Goal: Contribute content: Add original content to the website for others to see

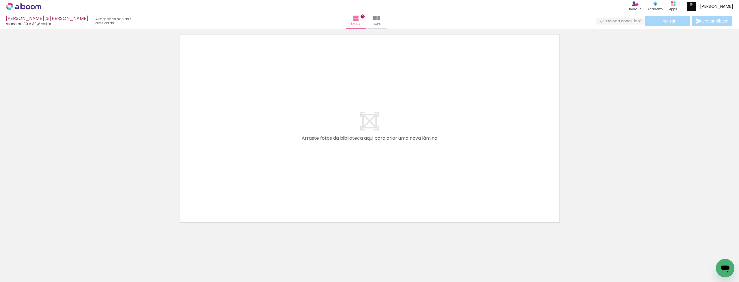
scroll to position [0, 4006]
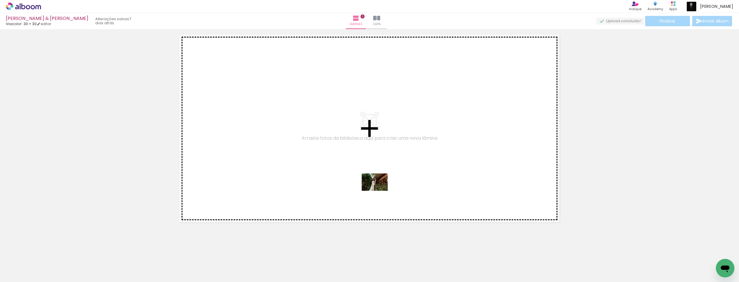
drag, startPoint x: 214, startPoint y: 264, endPoint x: 380, endPoint y: 191, distance: 181.4
click at [380, 191] on quentale-workspace at bounding box center [369, 141] width 739 height 282
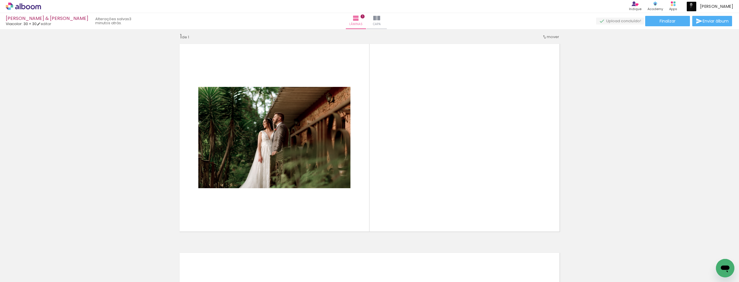
scroll to position [0, 3]
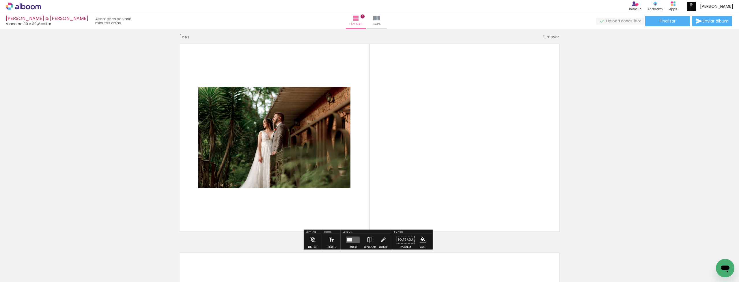
click at [11, 257] on iron-icon at bounding box center [8, 274] width 7 height 7
click at [0, 0] on input "file" at bounding box center [0, 0] width 0 height 0
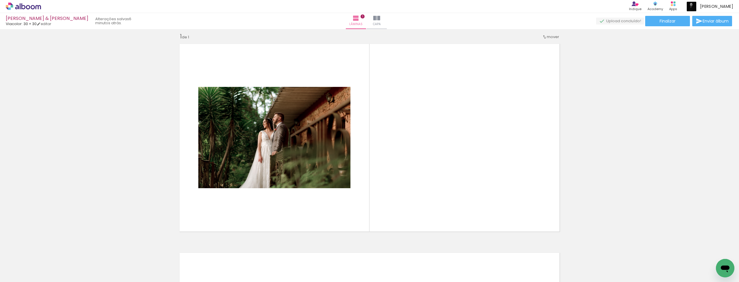
scroll to position [0, 4055]
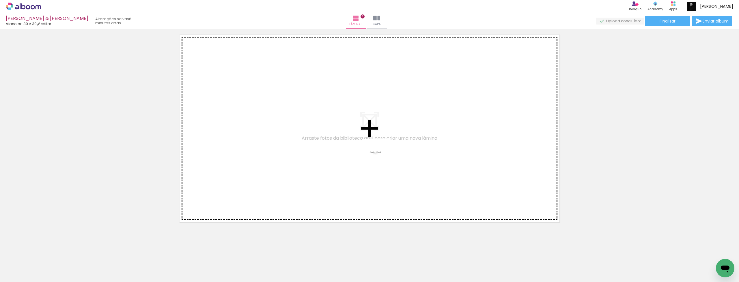
drag, startPoint x: 727, startPoint y: 257, endPoint x: 379, endPoint y: 157, distance: 361.7
click at [379, 157] on quentale-workspace at bounding box center [369, 141] width 739 height 282
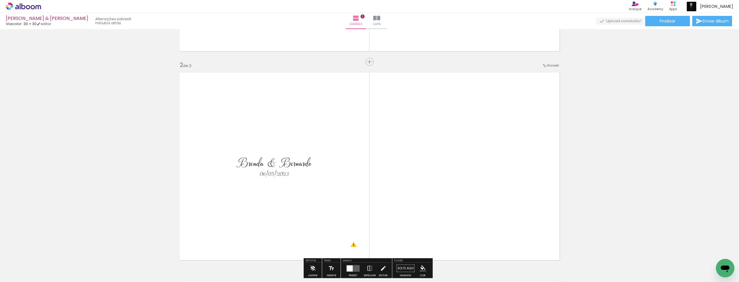
scroll to position [127, 0]
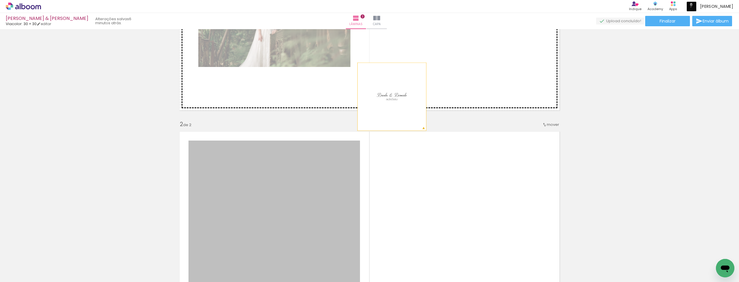
drag, startPoint x: 279, startPoint y: 215, endPoint x: 390, endPoint y: 96, distance: 162.9
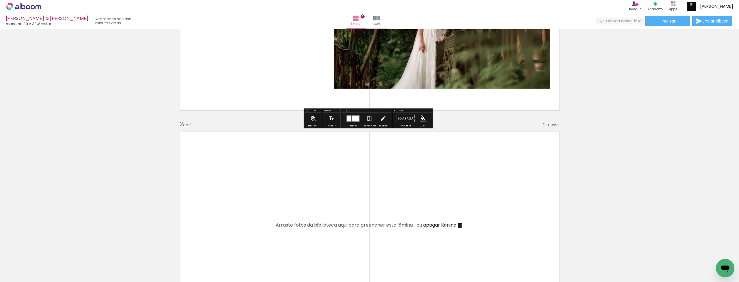
scroll to position [0, 0]
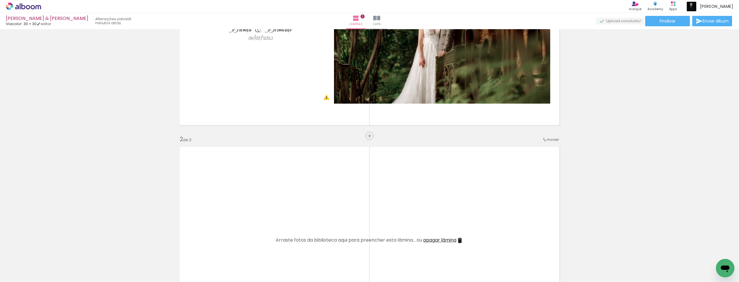
scroll to position [212, 0]
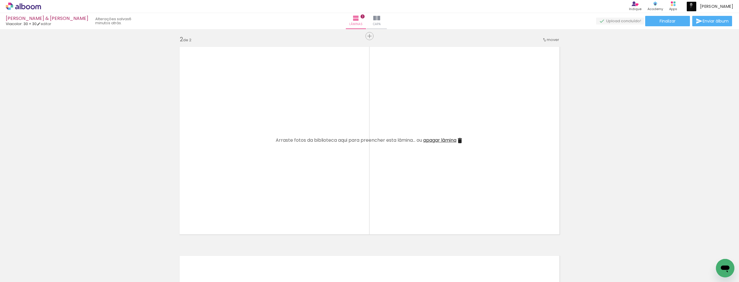
click at [460, 141] on iron-icon at bounding box center [459, 140] width 7 height 7
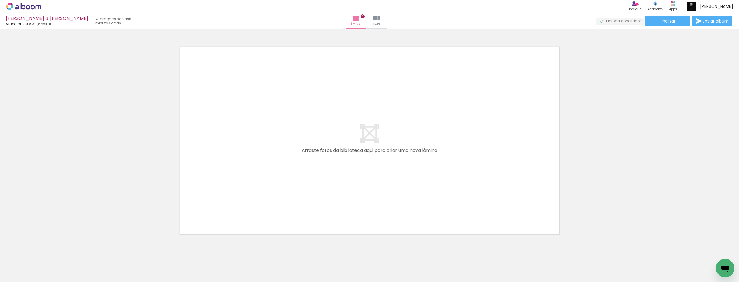
scroll to position [0, 1911]
click at [315, 257] on div at bounding box center [311, 262] width 19 height 29
click at [639, 257] on div at bounding box center [634, 262] width 19 height 29
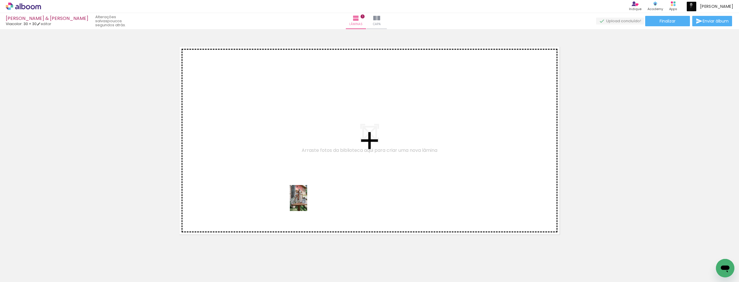
drag, startPoint x: 309, startPoint y: 263, endPoint x: 307, endPoint y: 202, distance: 61.5
click at [307, 202] on quentale-workspace at bounding box center [369, 141] width 739 height 282
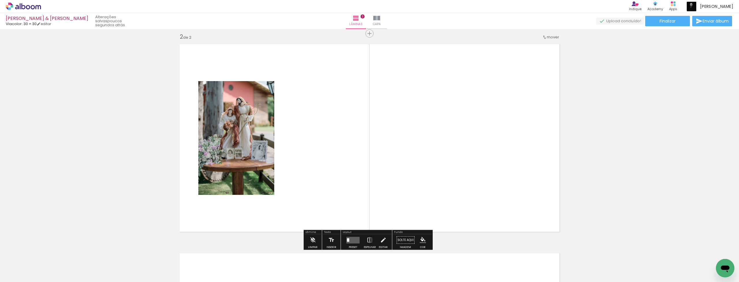
scroll to position [214, 0]
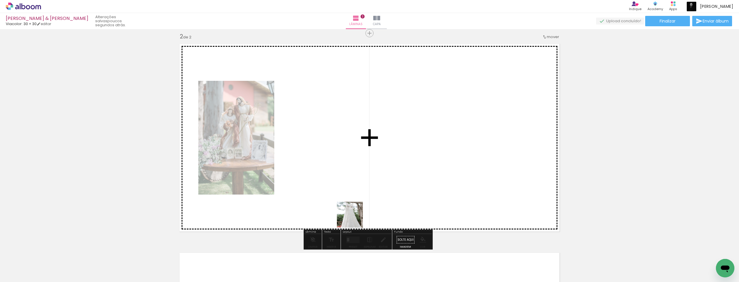
drag, startPoint x: 344, startPoint y: 259, endPoint x: 356, endPoint y: 189, distance: 70.9
click at [353, 170] on quentale-workspace at bounding box center [369, 141] width 739 height 282
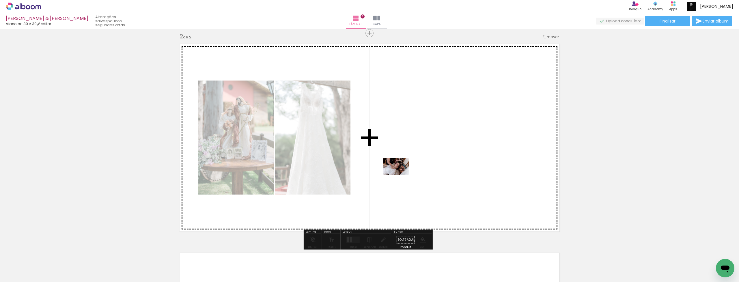
drag, startPoint x: 378, startPoint y: 259, endPoint x: 401, endPoint y: 174, distance: 87.2
click at [401, 174] on quentale-workspace at bounding box center [369, 141] width 739 height 282
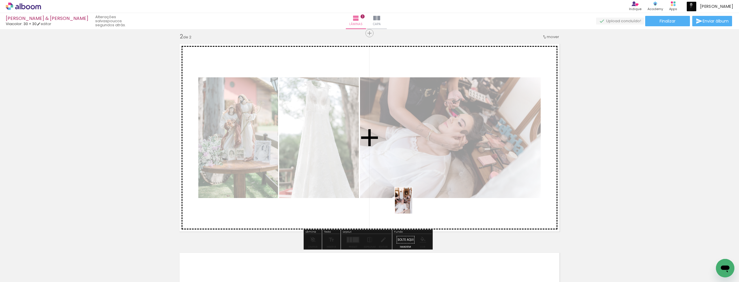
drag, startPoint x: 409, startPoint y: 262, endPoint x: 412, endPoint y: 205, distance: 57.2
click at [412, 205] on quentale-workspace at bounding box center [369, 141] width 739 height 282
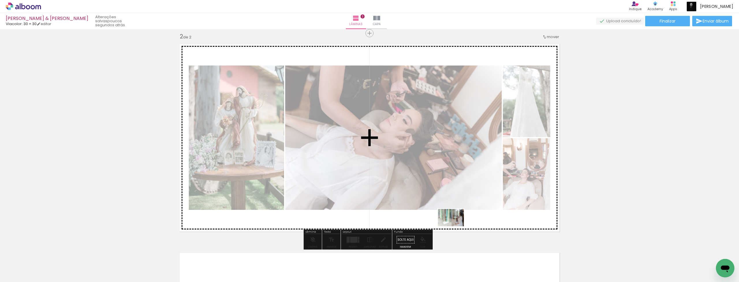
drag, startPoint x: 444, startPoint y: 266, endPoint x: 455, endPoint y: 226, distance: 41.3
click at [455, 226] on quentale-workspace at bounding box center [369, 141] width 739 height 282
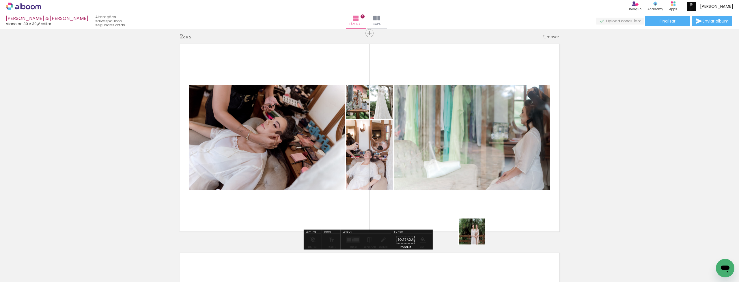
drag, startPoint x: 479, startPoint y: 262, endPoint x: 476, endPoint y: 226, distance: 36.2
click at [476, 226] on quentale-workspace at bounding box center [369, 141] width 739 height 282
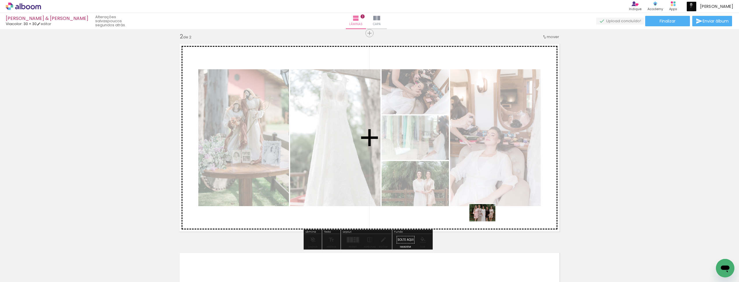
drag, startPoint x: 502, startPoint y: 263, endPoint x: 487, endPoint y: 221, distance: 44.5
click at [487, 221] on quentale-workspace at bounding box center [369, 141] width 739 height 282
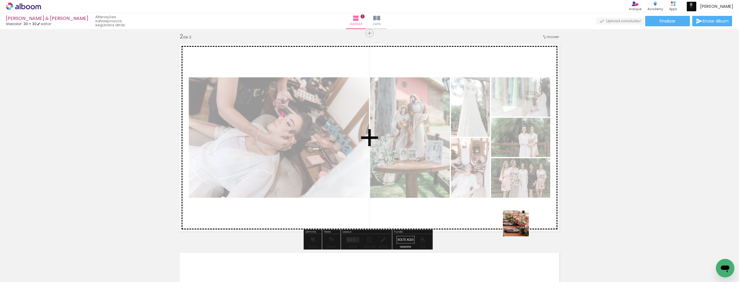
drag, startPoint x: 538, startPoint y: 261, endPoint x: 520, endPoint y: 228, distance: 38.1
click at [520, 228] on quentale-workspace at bounding box center [369, 141] width 739 height 282
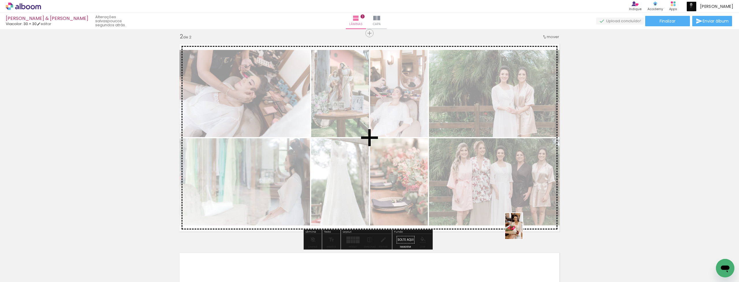
drag, startPoint x: 570, startPoint y: 268, endPoint x: 522, endPoint y: 230, distance: 61.1
click at [522, 230] on quentale-workspace at bounding box center [369, 141] width 739 height 282
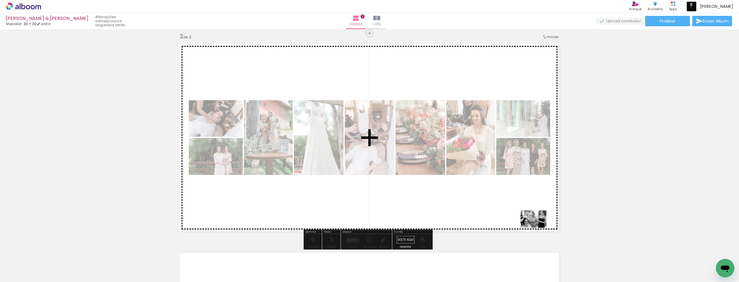
drag, startPoint x: 597, startPoint y: 261, endPoint x: 537, endPoint y: 227, distance: 69.1
click at [537, 227] on quentale-workspace at bounding box center [369, 141] width 739 height 282
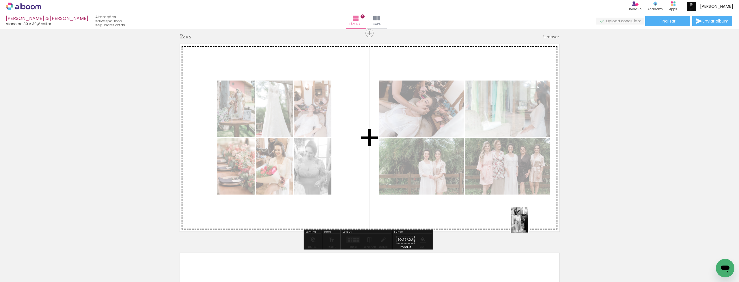
drag, startPoint x: 632, startPoint y: 266, endPoint x: 528, endPoint y: 224, distance: 112.4
click at [528, 224] on quentale-workspace at bounding box center [369, 141] width 739 height 282
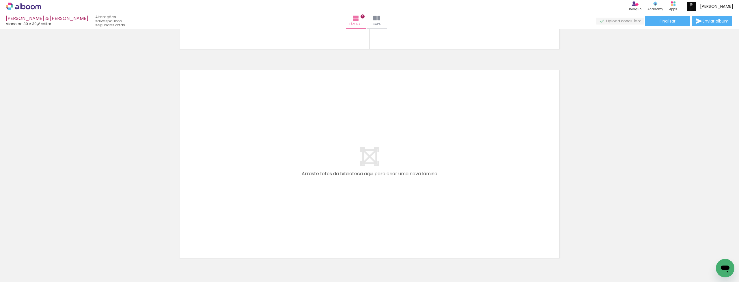
scroll to position [0, 2315]
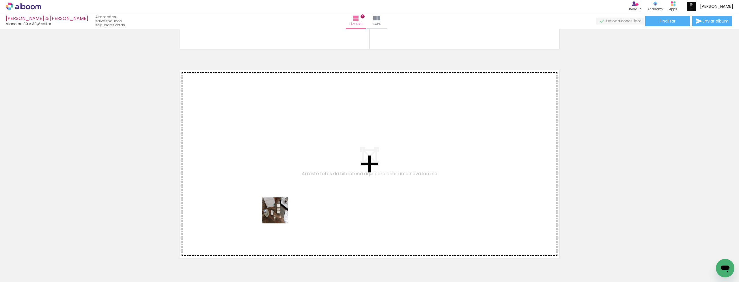
drag, startPoint x: 271, startPoint y: 264, endPoint x: 280, endPoint y: 210, distance: 54.7
click at [280, 210] on quentale-workspace at bounding box center [369, 141] width 739 height 282
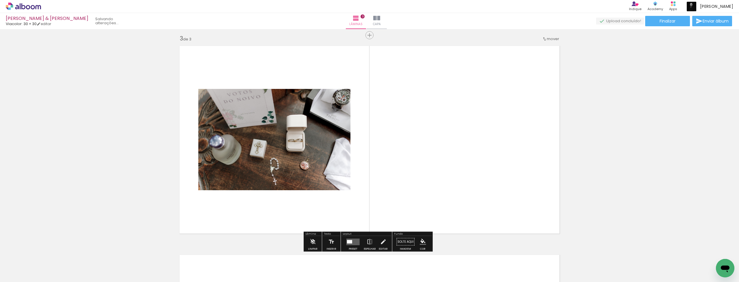
scroll to position [423, 0]
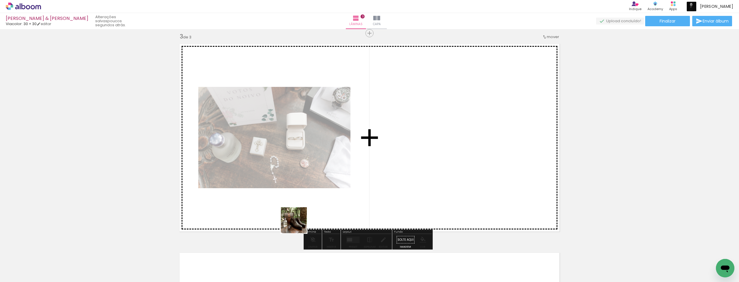
drag, startPoint x: 294, startPoint y: 262, endPoint x: 299, endPoint y: 222, distance: 39.8
click at [299, 222] on quentale-workspace at bounding box center [369, 141] width 739 height 282
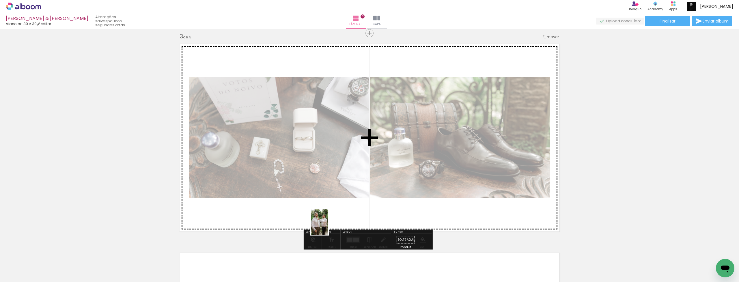
drag, startPoint x: 330, startPoint y: 271, endPoint x: 328, endPoint y: 223, distance: 48.2
click at [328, 223] on quentale-workspace at bounding box center [369, 141] width 739 height 282
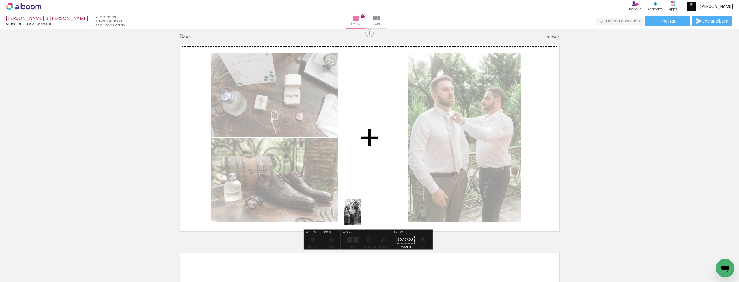
drag, startPoint x: 359, startPoint y: 260, endPoint x: 361, endPoint y: 216, distance: 44.2
click at [361, 216] on quentale-workspace at bounding box center [369, 141] width 739 height 282
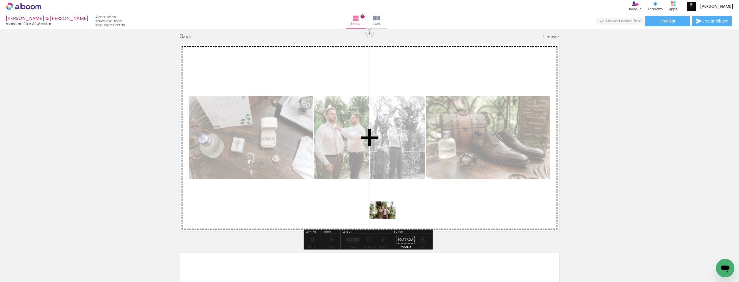
drag, startPoint x: 390, startPoint y: 263, endPoint x: 387, endPoint y: 219, distance: 44.0
click at [387, 219] on quentale-workspace at bounding box center [369, 141] width 739 height 282
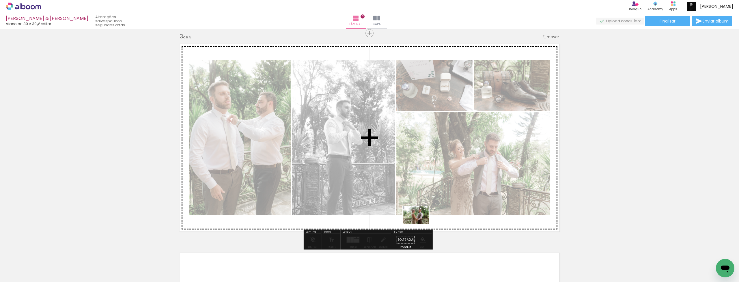
drag, startPoint x: 419, startPoint y: 267, endPoint x: 420, endPoint y: 224, distance: 43.6
click at [420, 224] on quentale-workspace at bounding box center [369, 141] width 739 height 282
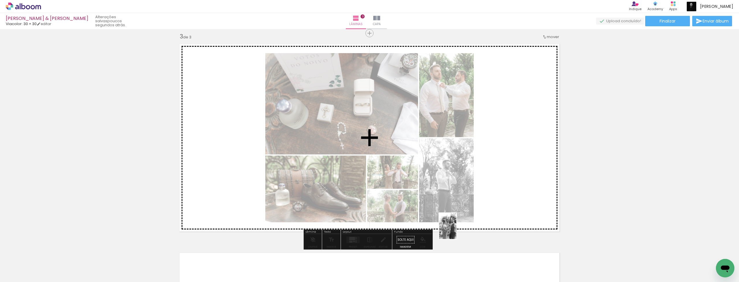
drag, startPoint x: 460, startPoint y: 263, endPoint x: 456, endPoint y: 230, distance: 33.4
click at [456, 230] on quentale-workspace at bounding box center [369, 141] width 739 height 282
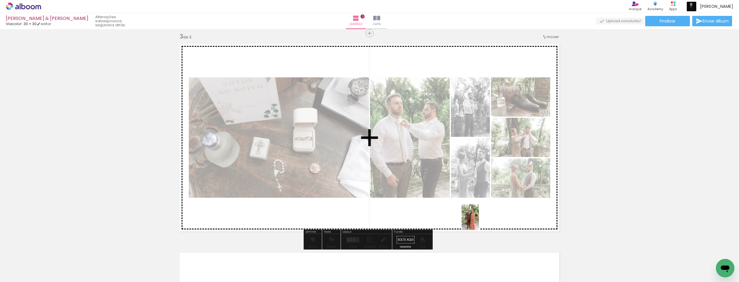
drag, startPoint x: 491, startPoint y: 261, endPoint x: 479, endPoint y: 221, distance: 41.5
click at [479, 221] on quentale-workspace at bounding box center [369, 141] width 739 height 282
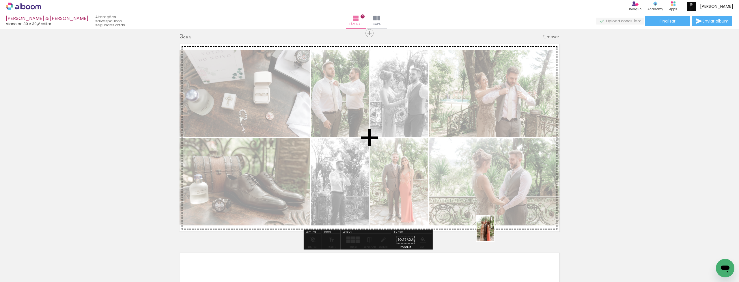
drag, startPoint x: 519, startPoint y: 262, endPoint x: 494, endPoint y: 233, distance: 38.3
click at [494, 233] on quentale-workspace at bounding box center [369, 141] width 739 height 282
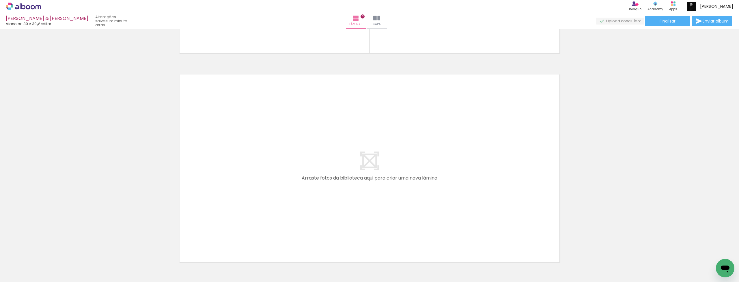
scroll to position [0, 2539]
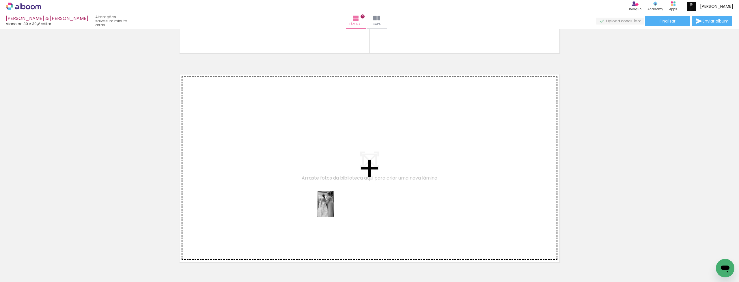
drag, startPoint x: 337, startPoint y: 267, endPoint x: 334, endPoint y: 208, distance: 59.2
click at [334, 208] on quentale-workspace at bounding box center [369, 141] width 739 height 282
